Goal: Navigation & Orientation: Find specific page/section

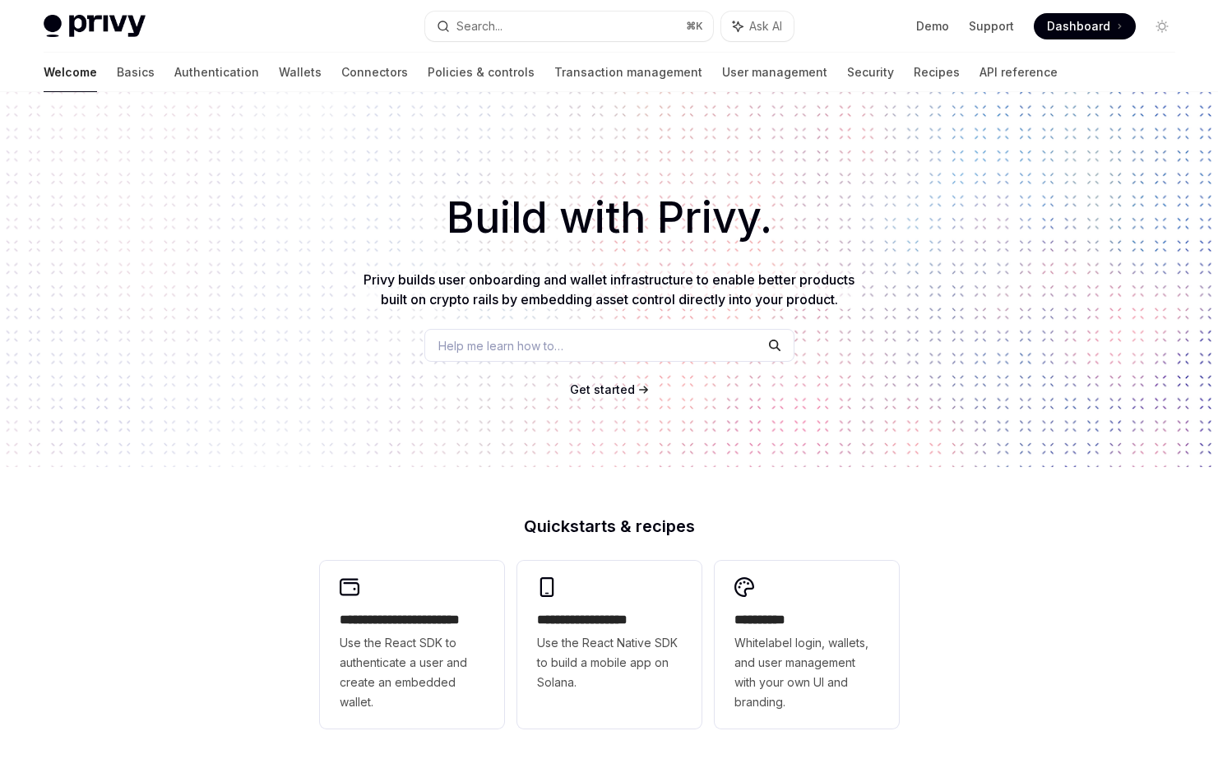
click at [109, 27] on img at bounding box center [95, 26] width 102 height 23
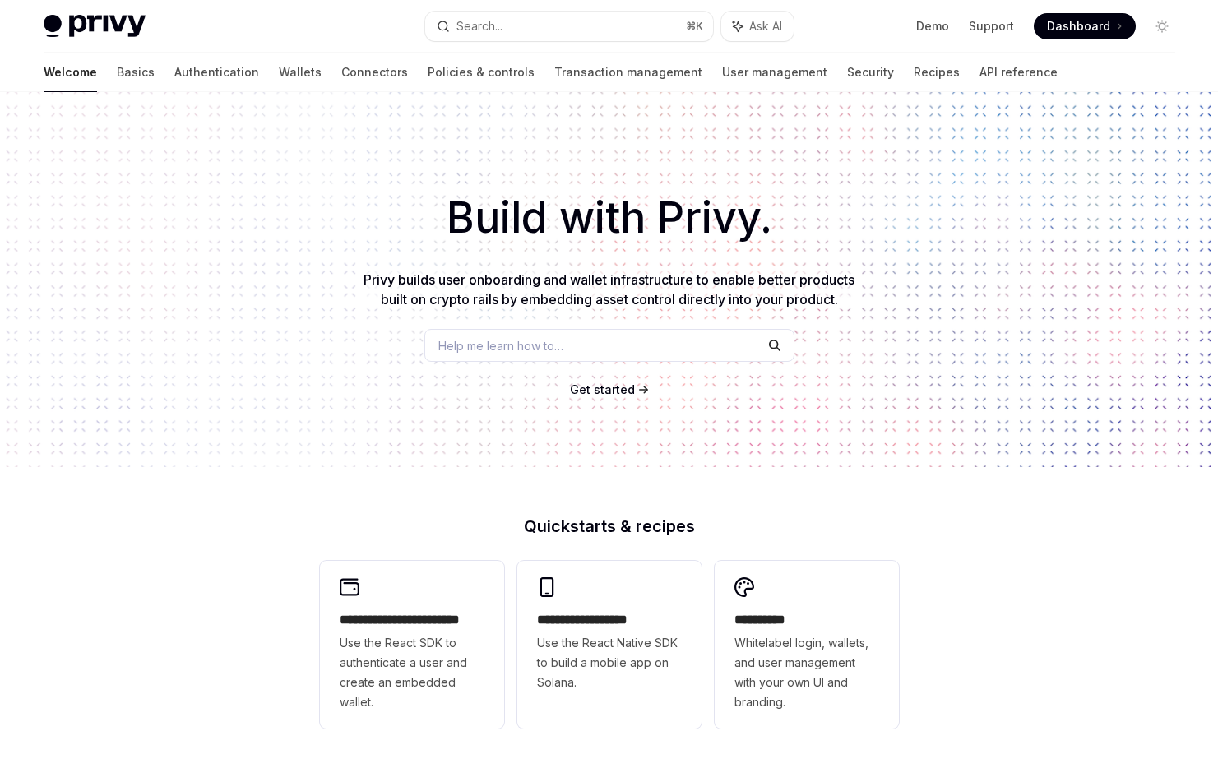
click at [109, 27] on img at bounding box center [95, 26] width 102 height 23
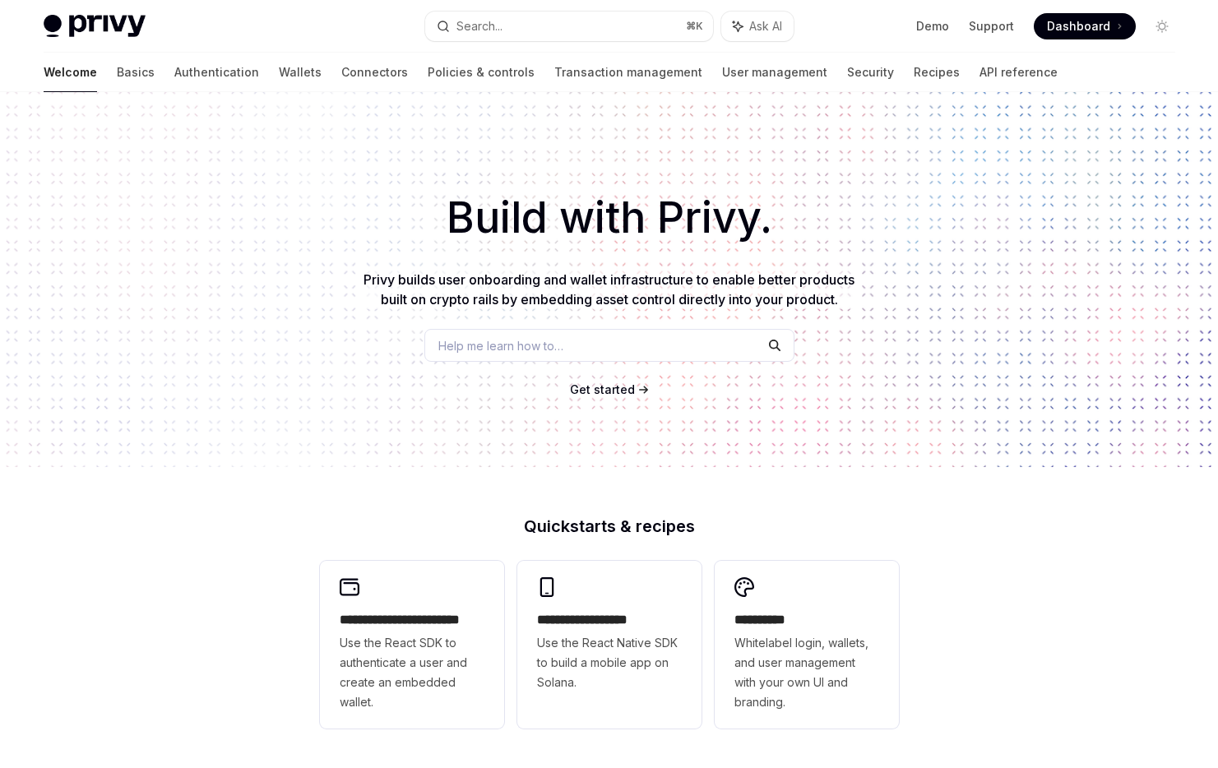
click at [133, 25] on img at bounding box center [95, 26] width 102 height 23
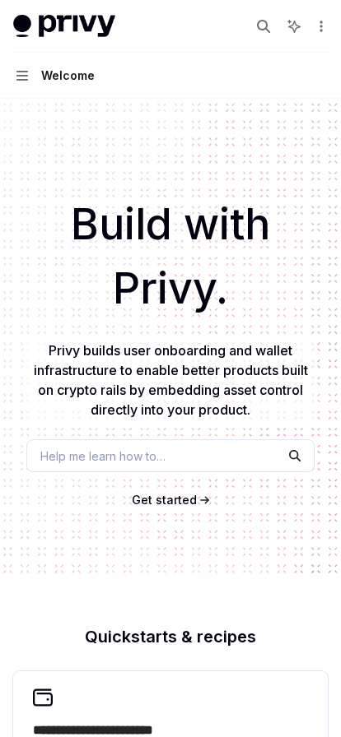
click at [97, 29] on img at bounding box center [64, 26] width 102 height 23
type textarea "*"
